Goal: Check status: Check status

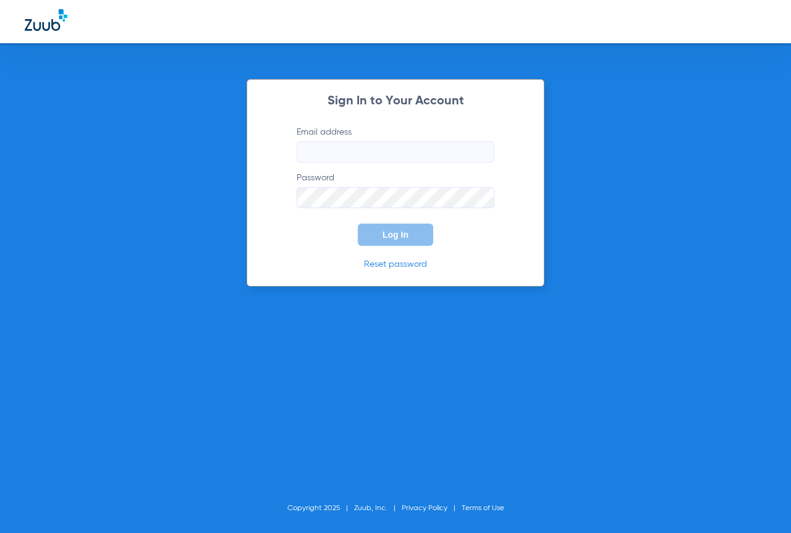
type input "[EMAIL_ADDRESS][DOMAIN_NAME]"
click at [392, 236] on span "Log In" at bounding box center [395, 235] width 26 height 10
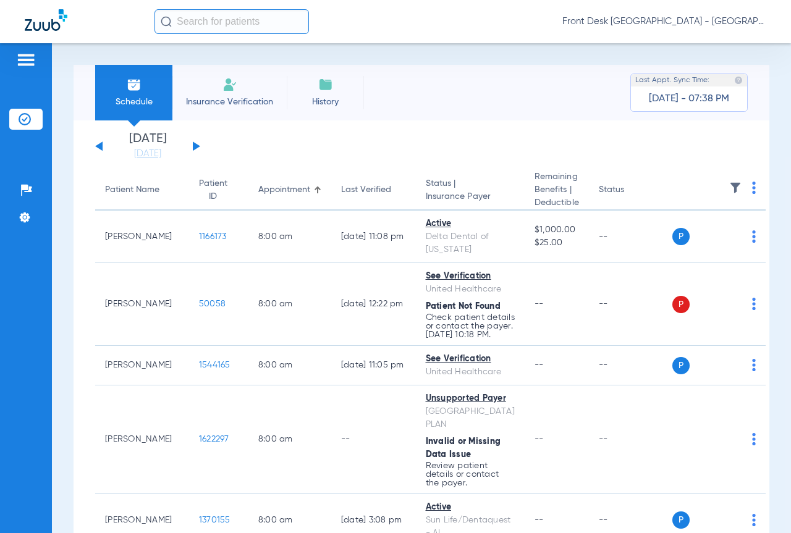
click at [191, 146] on div "[DATE] [DATE] [DATE] [DATE] [DATE] [DATE] [DATE] [DATE] [DATE] [DATE] [DATE] [D…" at bounding box center [147, 146] width 105 height 27
click at [195, 144] on button at bounding box center [196, 145] width 7 height 9
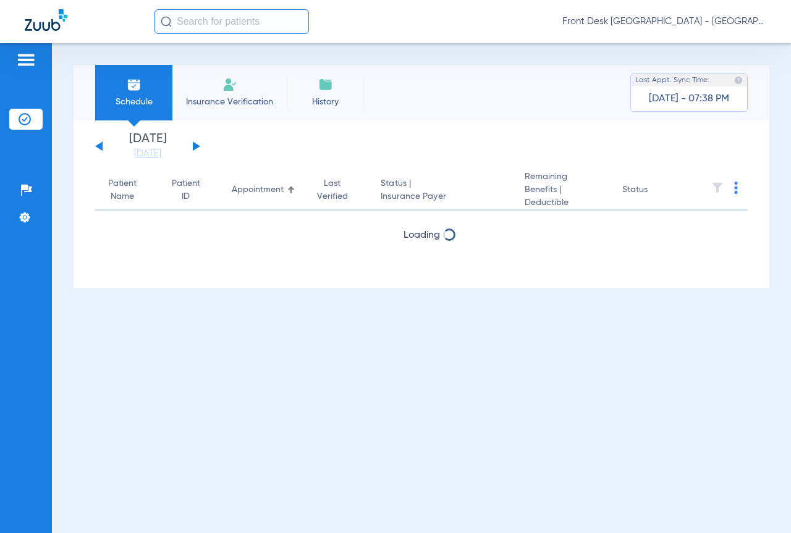
click at [195, 144] on button at bounding box center [196, 145] width 7 height 9
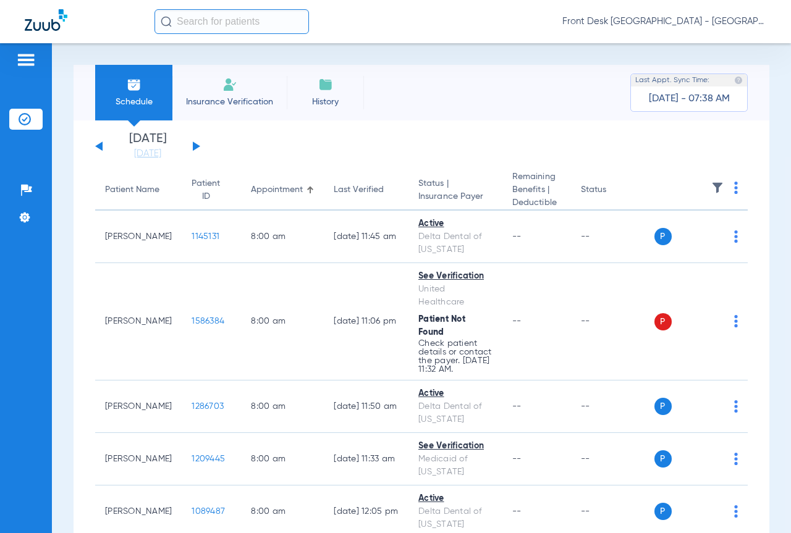
click at [195, 147] on button at bounding box center [196, 145] width 7 height 9
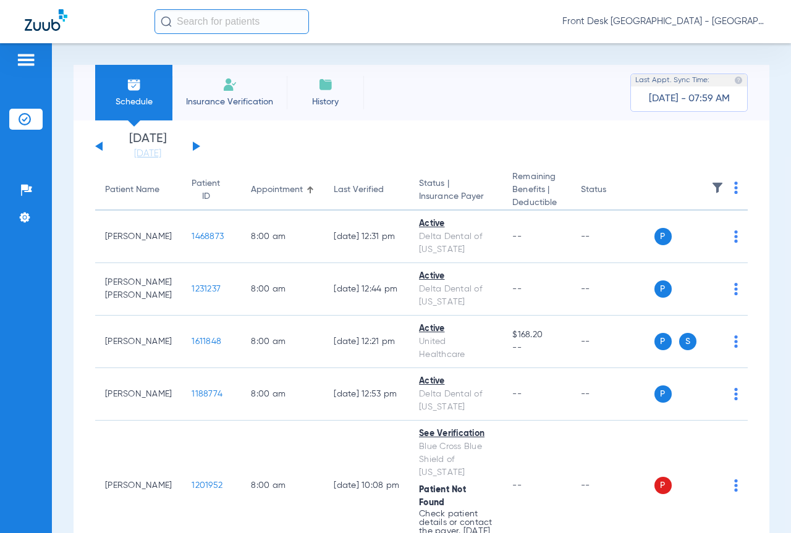
click at [194, 145] on button at bounding box center [196, 145] width 7 height 9
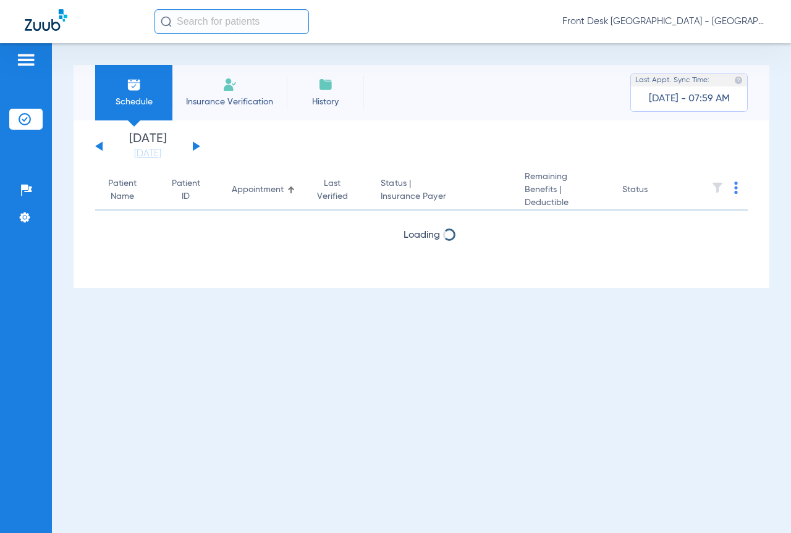
click at [194, 145] on button at bounding box center [196, 145] width 7 height 9
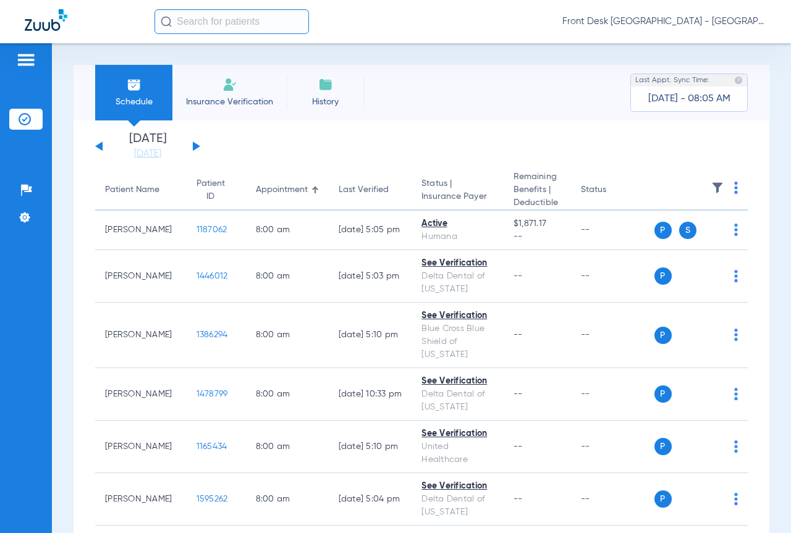
click at [191, 145] on div "[DATE] [DATE] [DATE] [DATE] [DATE] [DATE] [DATE] [DATE] [DATE] [DATE] [DATE] [D…" at bounding box center [147, 146] width 105 height 27
click at [195, 143] on div "[DATE] [DATE] [DATE] [DATE] [DATE] [DATE] [DATE] [DATE] [DATE] [DATE] [DATE] [D…" at bounding box center [147, 146] width 105 height 27
click at [193, 144] on button at bounding box center [196, 145] width 7 height 9
